Goal: Navigation & Orientation: Go to known website

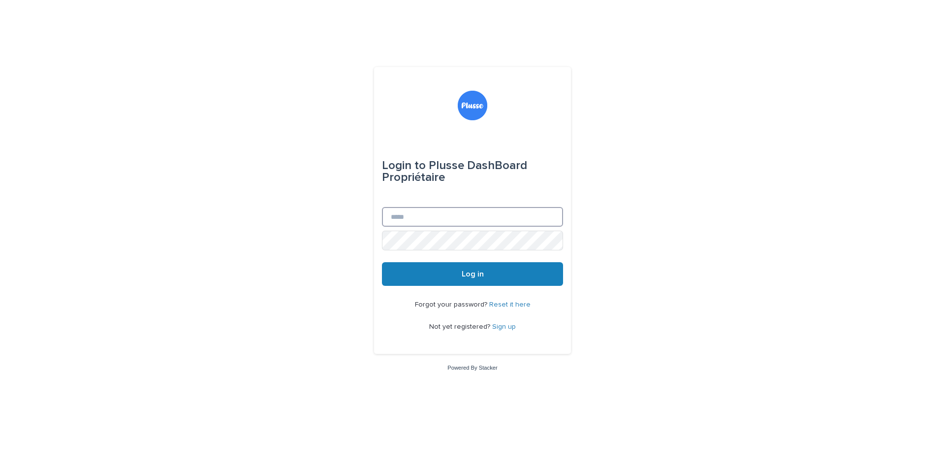
click at [466, 224] on input "Email" at bounding box center [472, 217] width 181 height 20
click at [383, 178] on div "Login to Plusse DashBoard Propriétaire Email Password Log in Forgot your passwo…" at bounding box center [472, 210] width 197 height 287
click at [409, 216] on input "Email" at bounding box center [472, 217] width 181 height 20
drag, startPoint x: 668, startPoint y: 212, endPoint x: 561, endPoint y: 216, distance: 106.9
click at [668, 212] on div "Login to Plusse DashBoard Propriétaire Email Password Log in Forgot your passwo…" at bounding box center [472, 224] width 945 height 449
